Goal: Information Seeking & Learning: Understand process/instructions

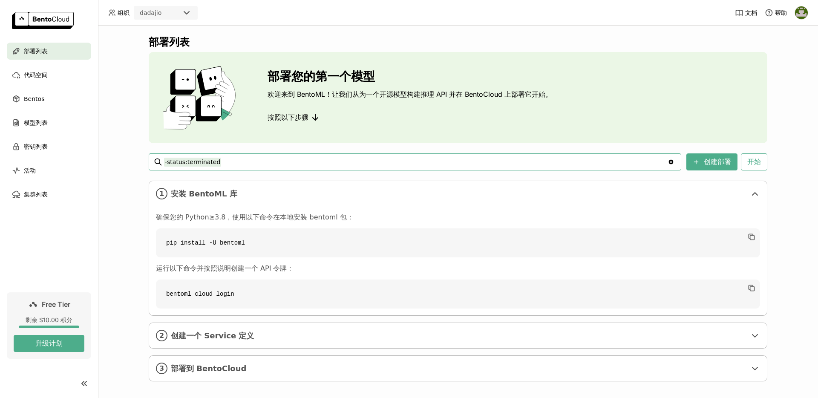
click at [275, 158] on input "-status:terminated" at bounding box center [416, 162] width 504 height 14
click at [119, 238] on div "部署列表 部署您的第一个模型 欢迎来到 BentoML！让我们从为一个开源模型构建推理 API 并在 BentoCloud 上部署它开始。 按照以下步骤 -s…" at bounding box center [458, 212] width 720 height 372
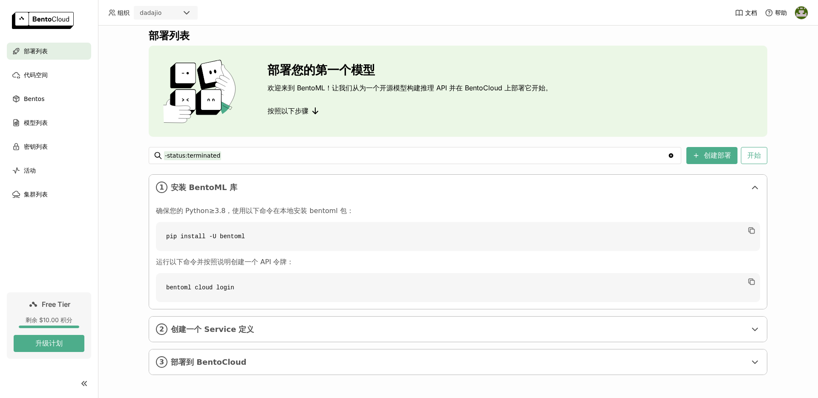
click at [126, 235] on div "部署列表 部署您的第一个模型 欢迎来到 BentoML！让我们从为一个开源模型构建推理 API 并在 BentoCloud 上部署它开始。 按照以下步骤 -s…" at bounding box center [458, 212] width 720 height 372
click at [44, 75] on span "代码空间" at bounding box center [36, 75] width 24 height 10
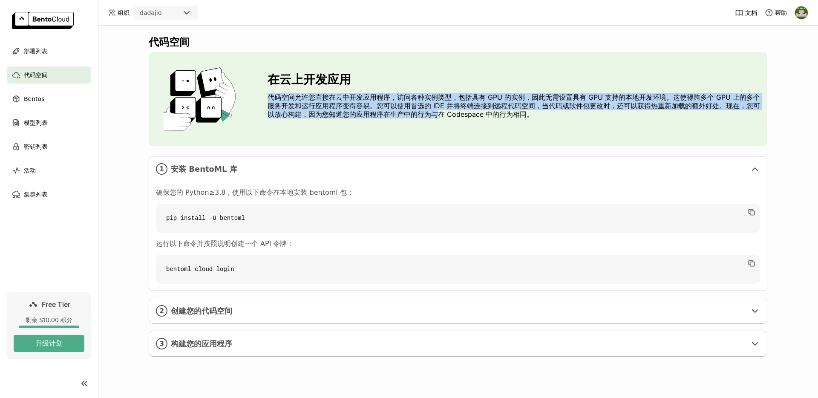
drag, startPoint x: 268, startPoint y: 95, endPoint x: 440, endPoint y: 111, distance: 172.5
click at [440, 111] on p "代码空间允许您直接在云中开发应用程序，访问各种实例类型，包括具有 GPU 的实例，因此无需设置具有 GPU 支持的本地开发环境。这使得跨多个 GPU 上的多个…" at bounding box center [514, 106] width 493 height 26
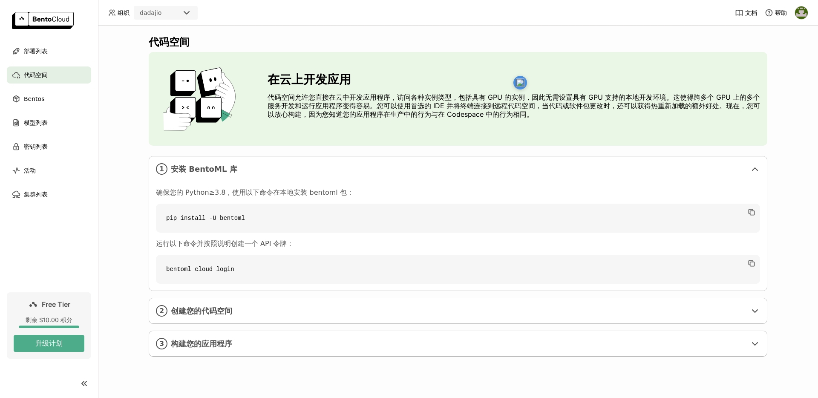
click at [486, 111] on p "代码空间允许您直接在云中开发应用程序，访问各种实例类型，包括具有 GPU 的实例，因此无需设置具有 GPU 支持的本地开发环境。这使得跨多个 GPU 上的多个…" at bounding box center [514, 106] width 493 height 26
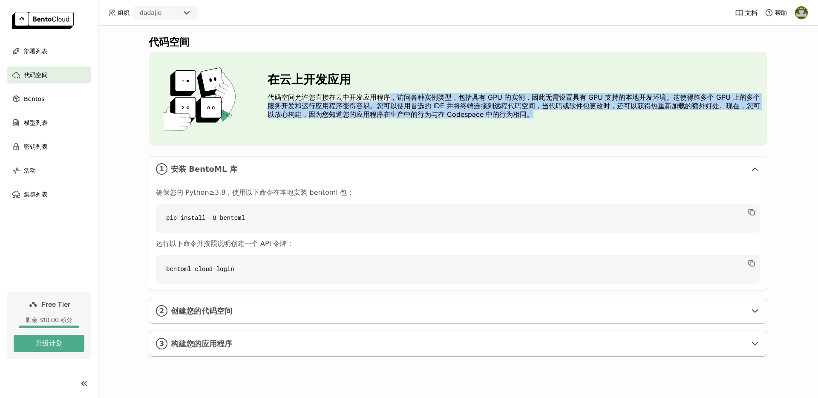
drag, startPoint x: 548, startPoint y: 115, endPoint x: 390, endPoint y: 95, distance: 159.4
click at [390, 95] on p "代码空间允许您直接在云中开发应用程序，访问各种实例类型，包括具有 GPU 的实例，因此无需设置具有 GPU 支持的本地开发环境。这使得跨多个 GPU 上的多个…" at bounding box center [514, 106] width 493 height 26
click at [391, 104] on p "代码空间允许您直接在云中开发应用程序，访问各种实例类型，包括具有 GPU 的实例，因此无需设置具有 GPU 支持的本地开发环境。这使得跨多个 GPU 上的多个…" at bounding box center [514, 106] width 493 height 26
drag, startPoint x: 381, startPoint y: 107, endPoint x: 576, endPoint y: 110, distance: 194.7
click at [576, 110] on p "代码空间允许您直接在云中开发应用程序，访问各种实例类型，包括具有 GPU 的实例，因此无需设置具有 GPU 支持的本地开发环境。这使得跨多个 GPU 上的多个…" at bounding box center [514, 106] width 493 height 26
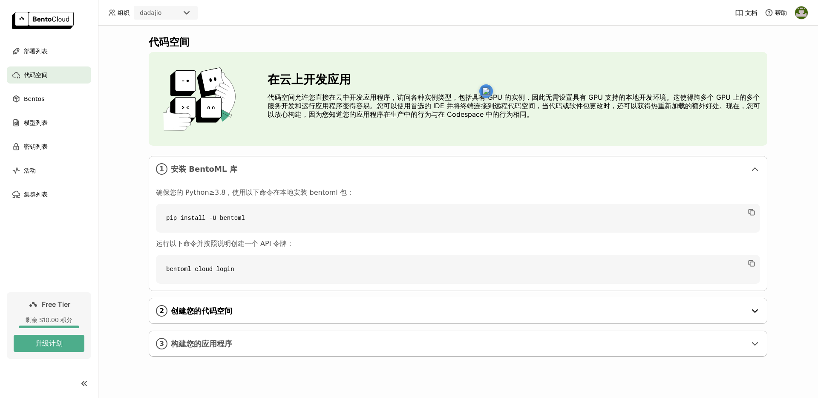
click at [224, 316] on div "2 创建您的代码空间" at bounding box center [458, 310] width 618 height 25
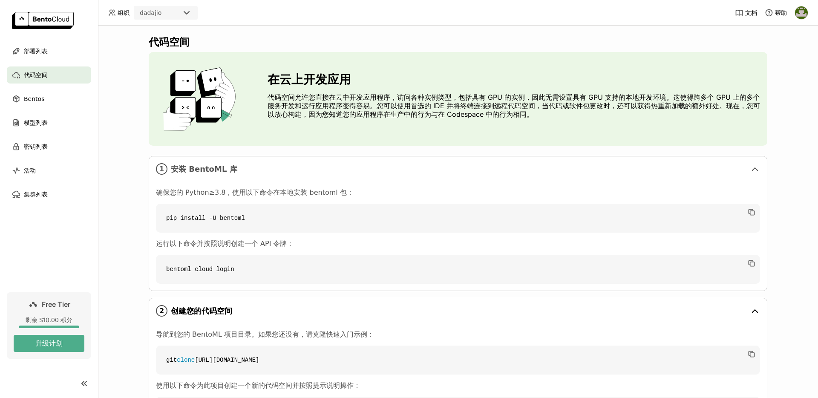
scroll to position [91, 0]
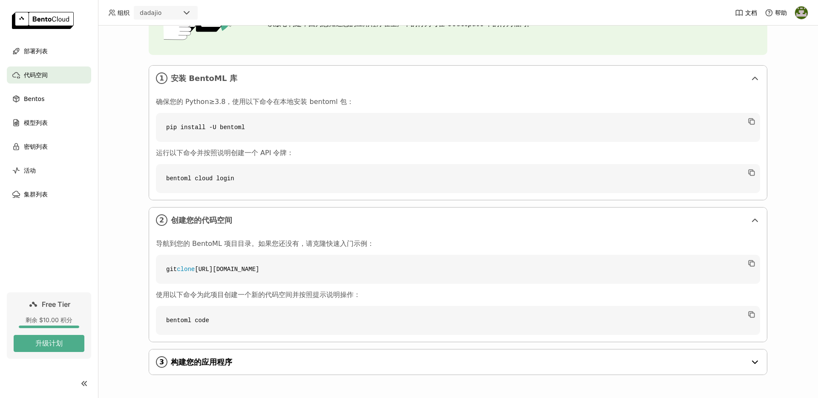
click at [215, 364] on span "构建您的应用程序" at bounding box center [459, 361] width 576 height 9
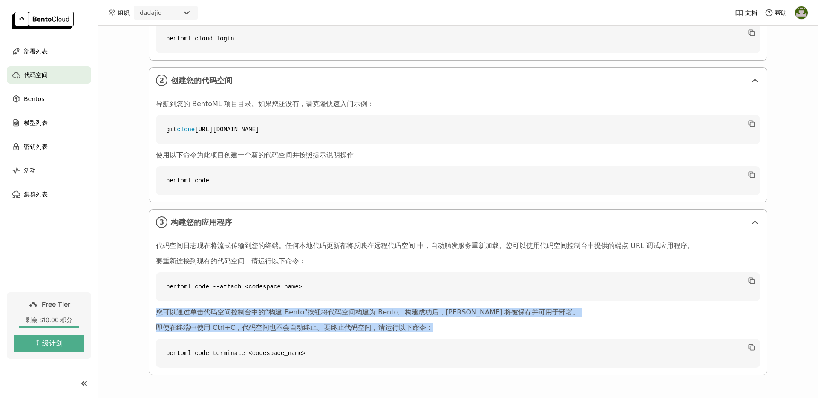
drag, startPoint x: 444, startPoint y: 329, endPoint x: 150, endPoint y: 308, distance: 294.3
click at [150, 308] on div "代码空间日志现在将流式传输到您的终端。任何本地代码更新都将反映在远程代码空间 中，自动触发服务重新加载。您可以使用代码空间控制台中提供的端点 URL 调试应用…" at bounding box center [458, 305] width 618 height 140
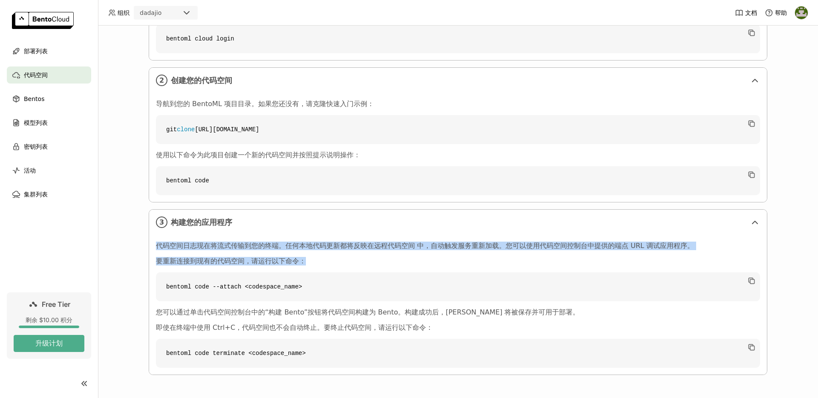
drag, startPoint x: 153, startPoint y: 247, endPoint x: 349, endPoint y: 264, distance: 196.3
click at [349, 264] on div "代码空间日志现在将流式传输到您的终端。任何本地代码更新都将反映在远程代码空间 中，自动触发服务重新加载。您可以使用代码空间控制台中提供的端点 URL 调试应用…" at bounding box center [458, 305] width 604 height 126
click at [405, 258] on p "要重新连接到现有的代码空间，请运行以下命令：" at bounding box center [458, 261] width 604 height 9
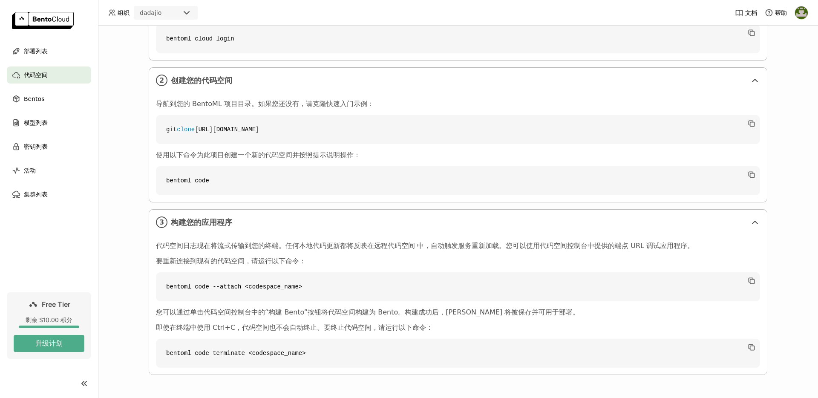
click at [400, 254] on div "代码空间日志现在将流式传输到您的终端。任何本地代码更新都将反映在远程代码空间 中，自动触发服务重新加载。您可以使用代码空间控制台中提供的端点 URL 调试应用…" at bounding box center [458, 305] width 604 height 126
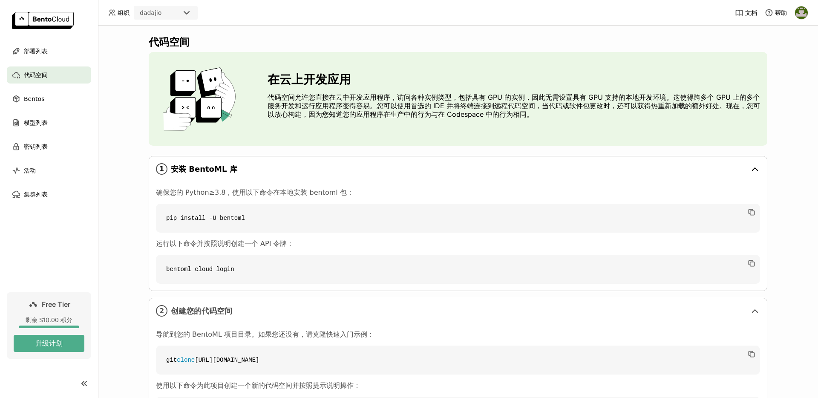
click at [425, 169] on span "安装 BentoML 库" at bounding box center [459, 168] width 576 height 9
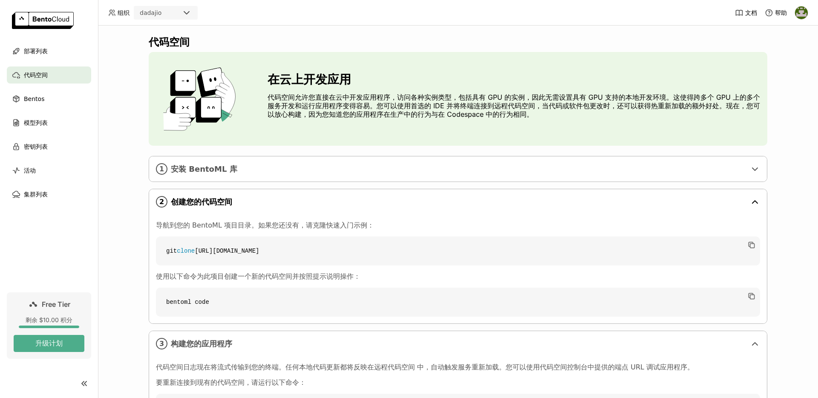
click at [752, 203] on icon at bounding box center [754, 202] width 5 height 3
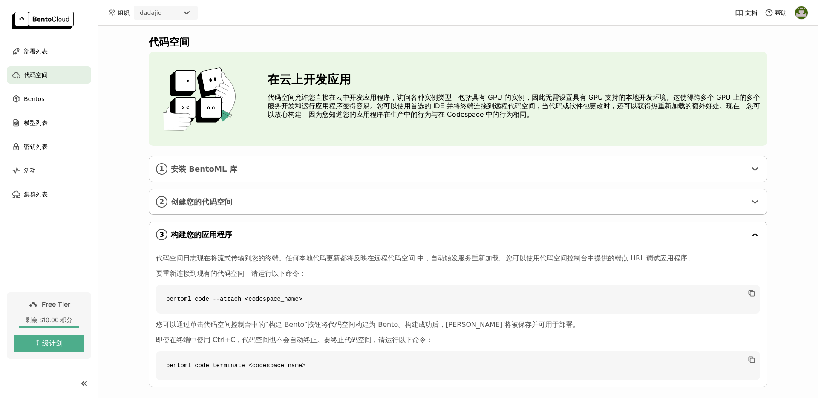
click at [750, 238] on icon at bounding box center [755, 235] width 10 height 10
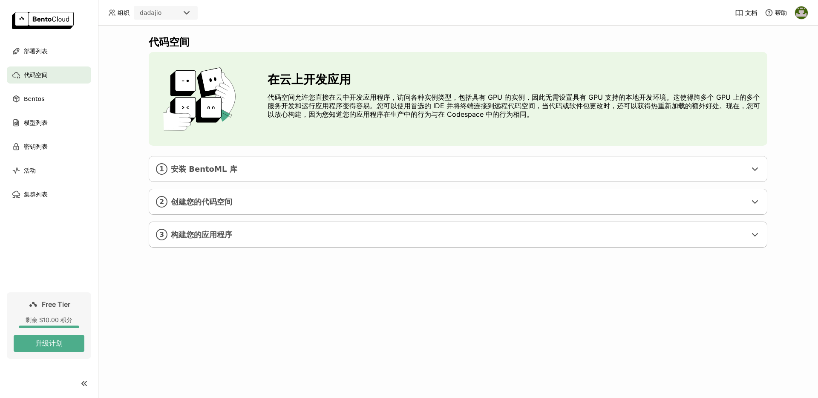
click at [795, 104] on div "代码空间 在云上开发应用 代码空间允许您直接在云中开发应用程序，访问各种实例类型，包括具有 GPU 的实例，因此无需设置具有 GPU 支持的本地开发环境。这使…" at bounding box center [458, 212] width 720 height 372
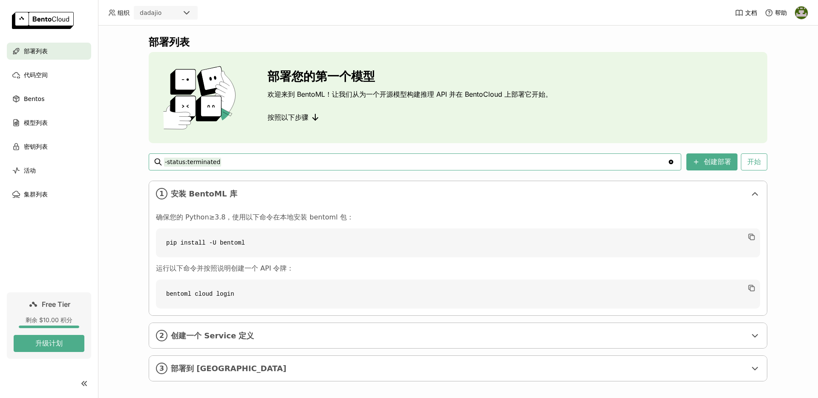
click at [405, 118] on div "按照以下步骤" at bounding box center [410, 117] width 285 height 17
click at [387, 118] on div "按照以下步骤" at bounding box center [410, 117] width 285 height 17
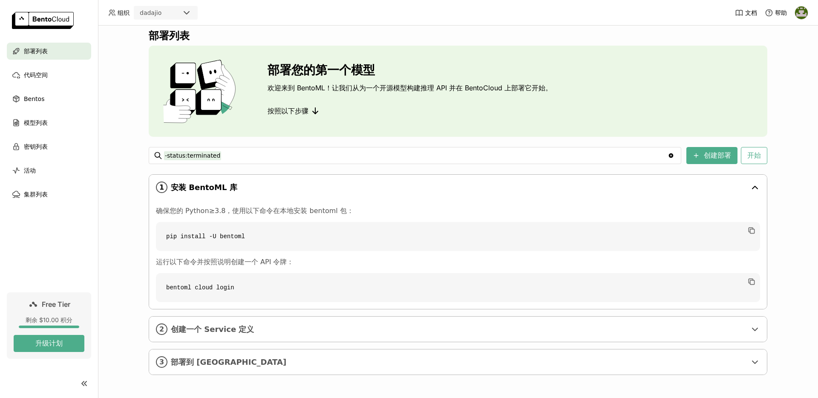
click at [751, 188] on icon at bounding box center [755, 187] width 10 height 10
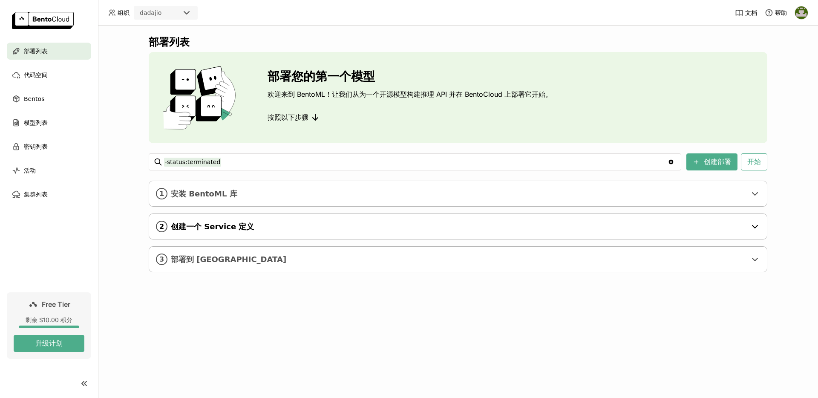
click at [758, 223] on icon at bounding box center [755, 227] width 10 height 10
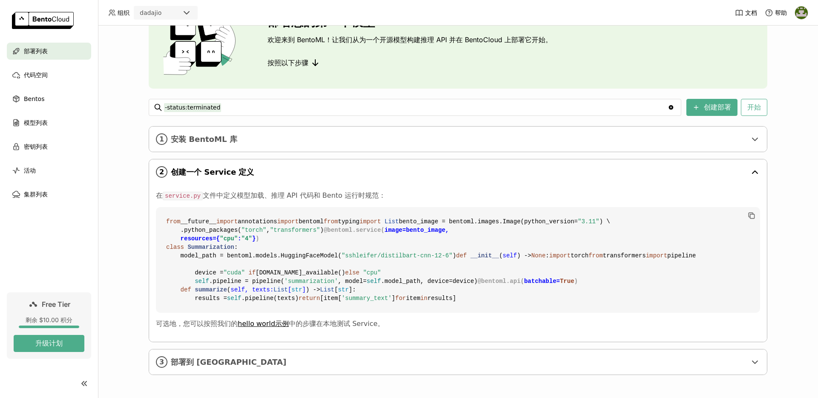
scroll to position [125, 0]
click at [753, 171] on icon at bounding box center [754, 172] width 5 height 3
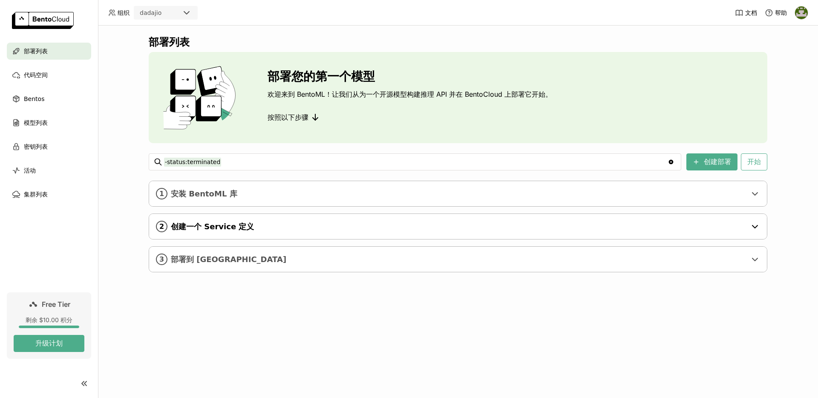
scroll to position [0, 0]
